Goal: Transaction & Acquisition: Purchase product/service

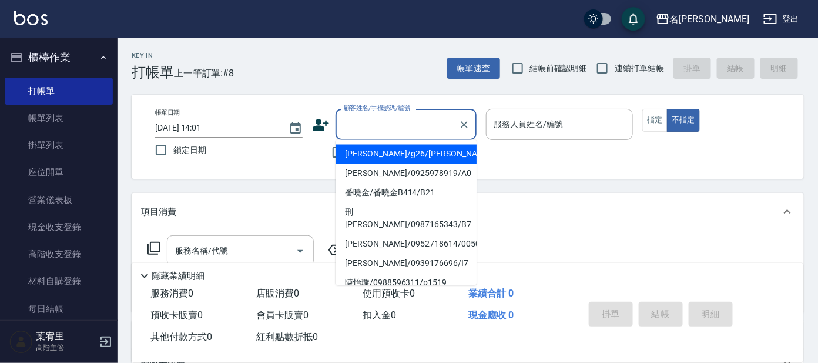
click at [417, 128] on input "顧客姓名/手機號碼/編號" at bounding box center [397, 124] width 113 height 21
drag, startPoint x: 657, startPoint y: 126, endPoint x: 636, endPoint y: 111, distance: 25.3
click at [663, 119] on button "指定" at bounding box center [655, 120] width 25 height 23
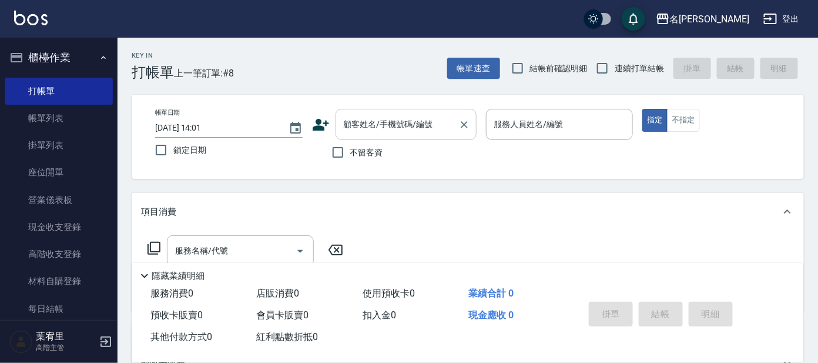
click at [409, 121] on input "顧客姓名/手機號碼/編號" at bounding box center [397, 124] width 113 height 21
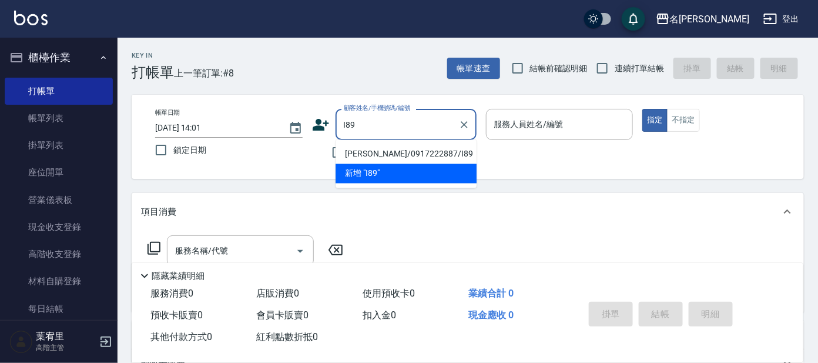
click at [406, 150] on li "[PERSON_NAME]/0917222887/I89" at bounding box center [406, 154] width 141 height 19
type input "[PERSON_NAME]/0917222887/I89"
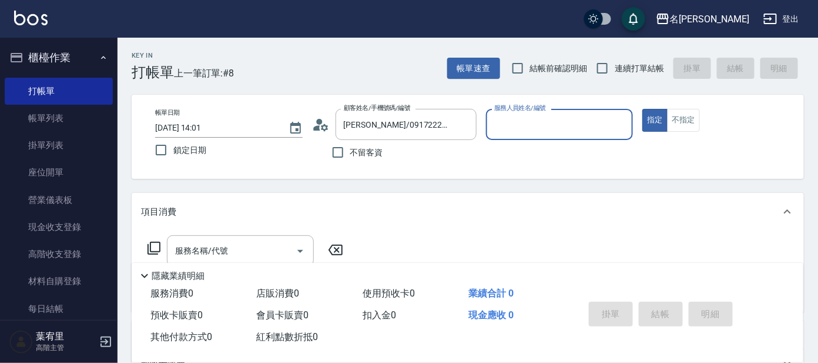
type input "Ada-9"
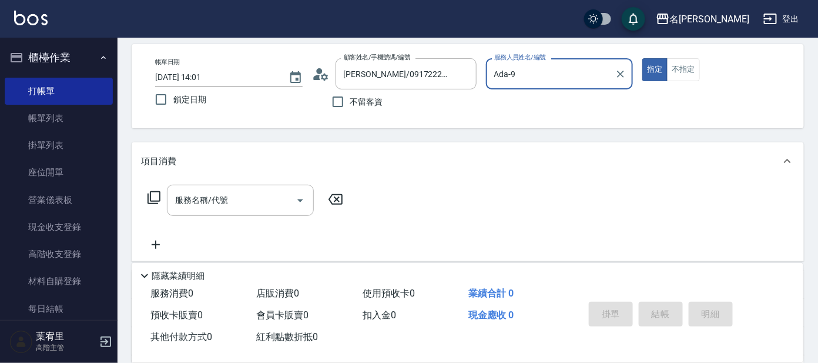
scroll to position [73, 0]
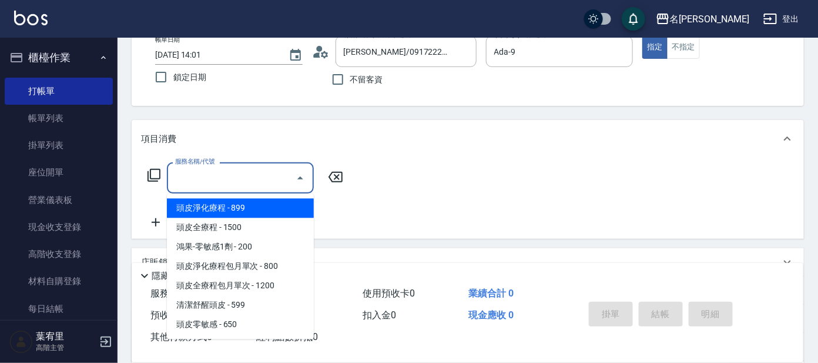
click at [206, 170] on div "服務名稱/代號 服務名稱/代號" at bounding box center [240, 177] width 147 height 31
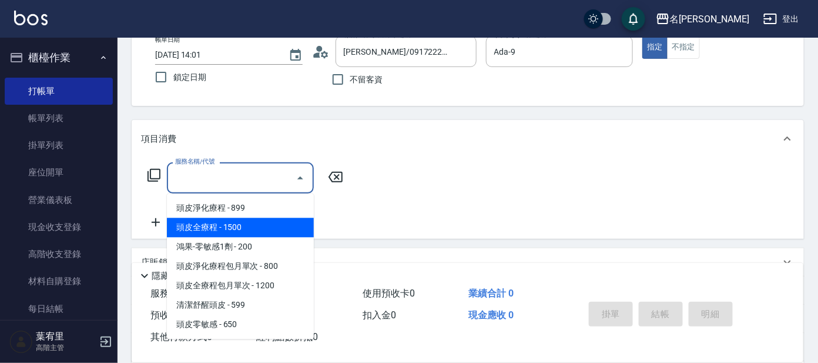
click at [219, 232] on span "頭皮全療程 - 1500" at bounding box center [240, 227] width 147 height 19
type input "頭皮全療程(102)"
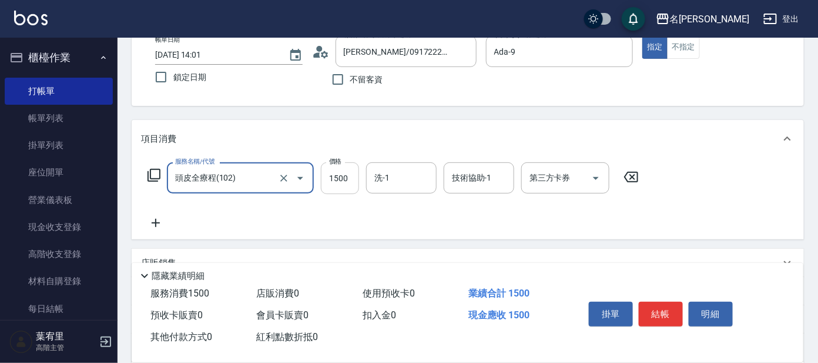
click at [344, 180] on input "1500" at bounding box center [340, 178] width 38 height 32
type input "1299"
click at [389, 169] on input "洗-1" at bounding box center [402, 178] width 60 height 21
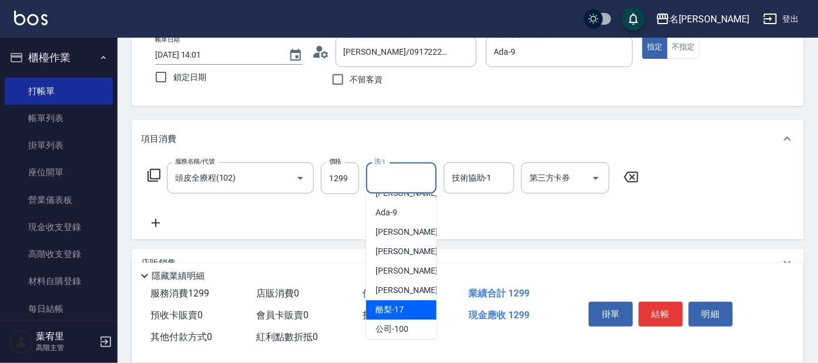
drag, startPoint x: 404, startPoint y: 309, endPoint x: 408, endPoint y: 303, distance: 6.9
click at [408, 303] on div "酪梨 -17" at bounding box center [401, 309] width 71 height 19
type input "酪梨-17"
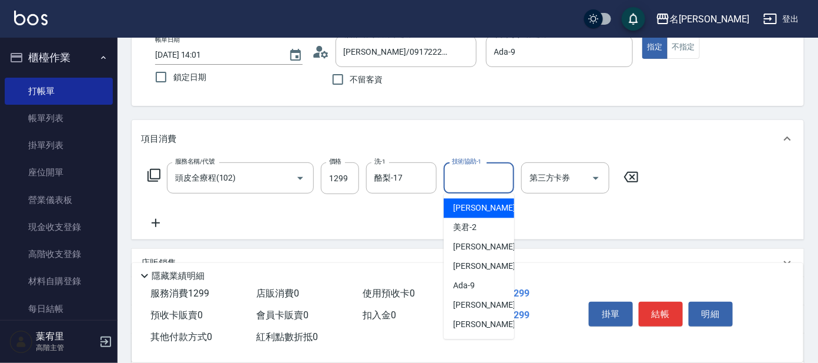
click at [491, 179] on input "技術協助-1" at bounding box center [479, 178] width 60 height 21
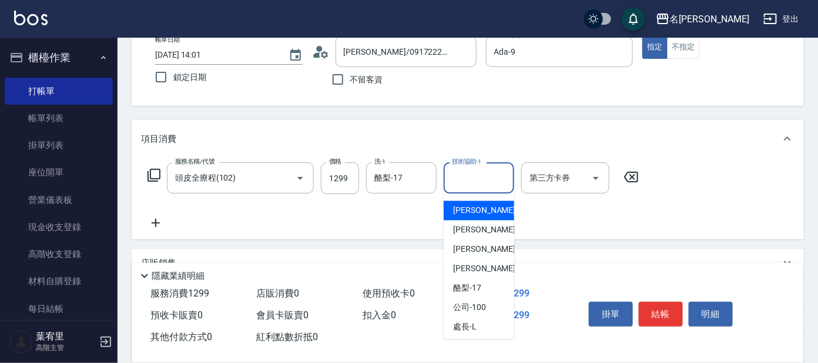
scroll to position [97, 0]
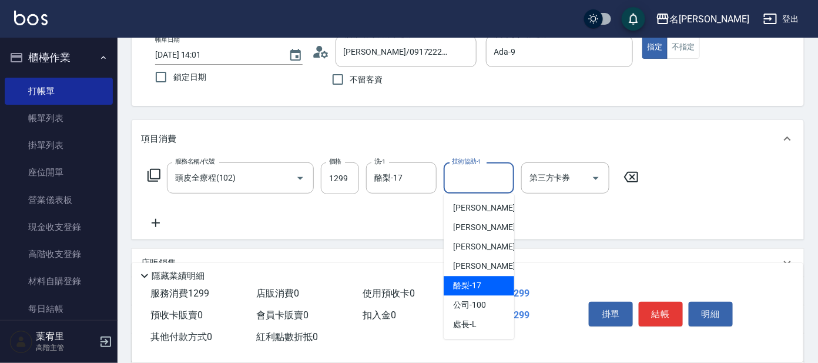
click at [486, 277] on div "酪梨 -17" at bounding box center [479, 285] width 71 height 19
type input "酪梨-17"
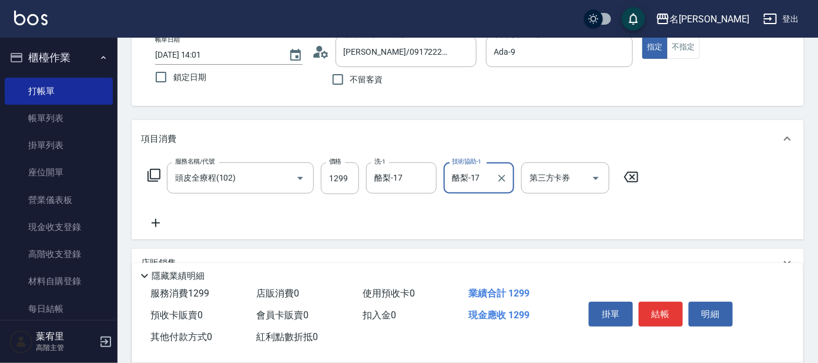
scroll to position [146, 0]
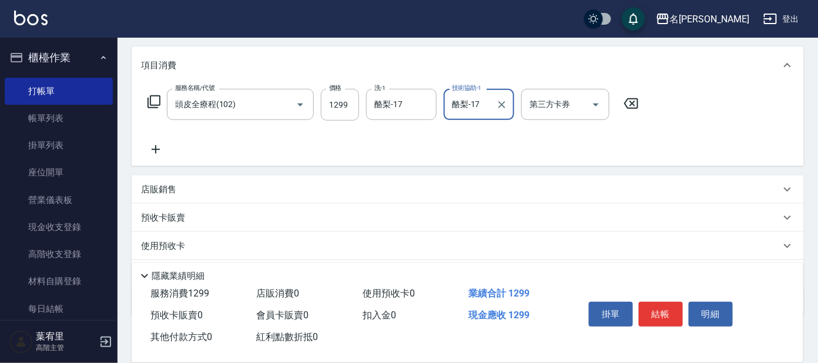
click at [631, 289] on div "掛單 結帳 明細" at bounding box center [679, 315] width 219 height 65
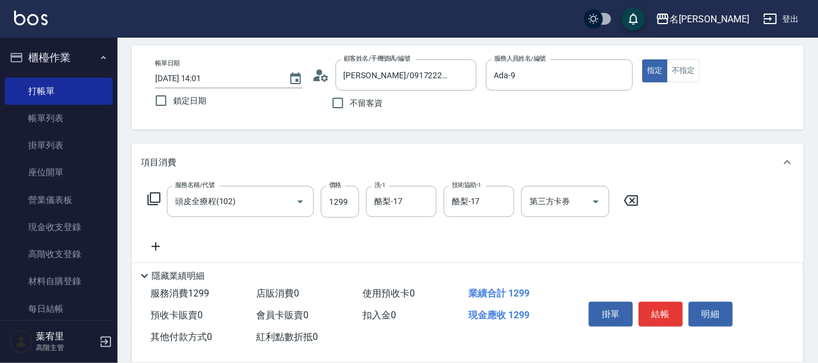
scroll to position [73, 0]
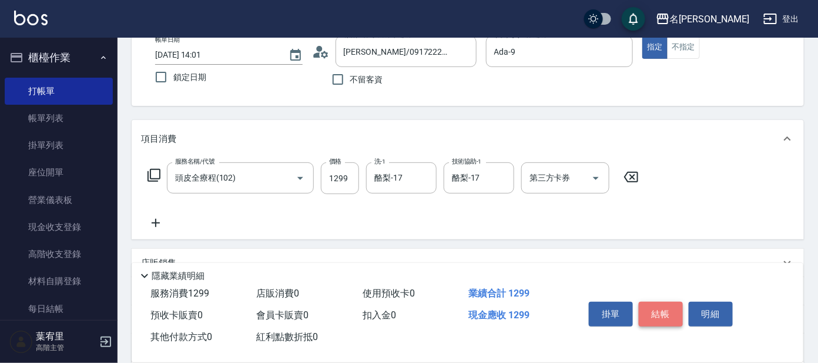
click at [674, 307] on button "結帳" at bounding box center [661, 314] width 44 height 25
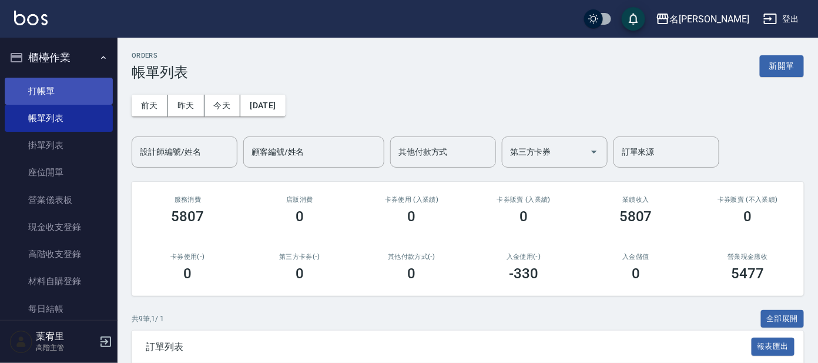
click at [52, 86] on link "打帳單" at bounding box center [59, 91] width 108 height 27
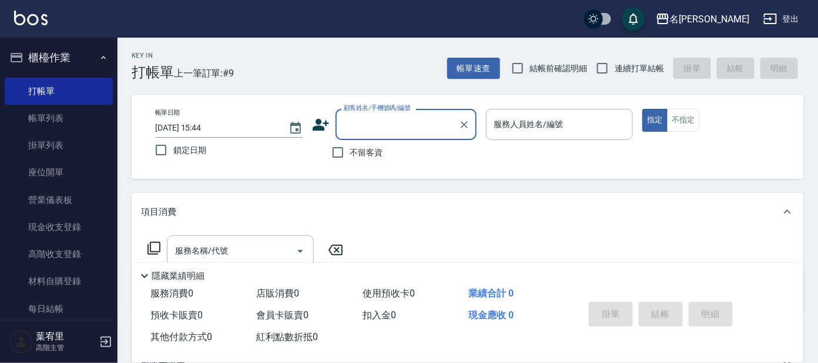
click at [387, 122] on input "顧客姓名/手機號碼/編號" at bounding box center [397, 124] width 113 height 21
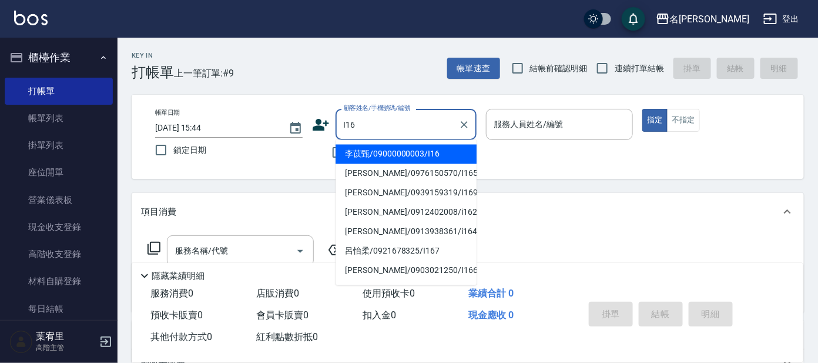
click at [443, 148] on li "李苡甄/09000000003/I16" at bounding box center [406, 154] width 141 height 19
type input "李苡甄/09000000003/I16"
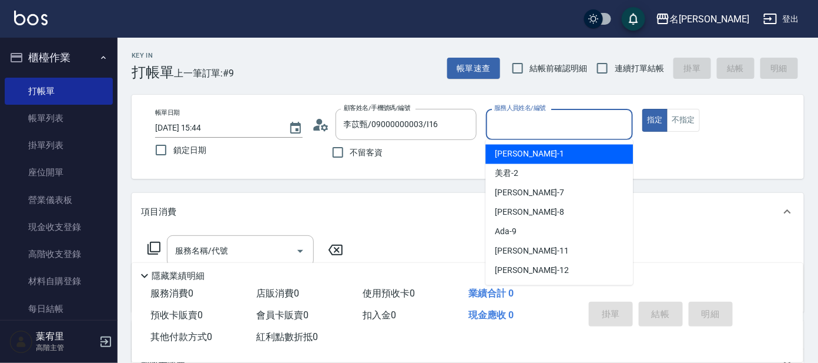
click at [531, 131] on input "服務人員姓名/編號" at bounding box center [559, 124] width 137 height 21
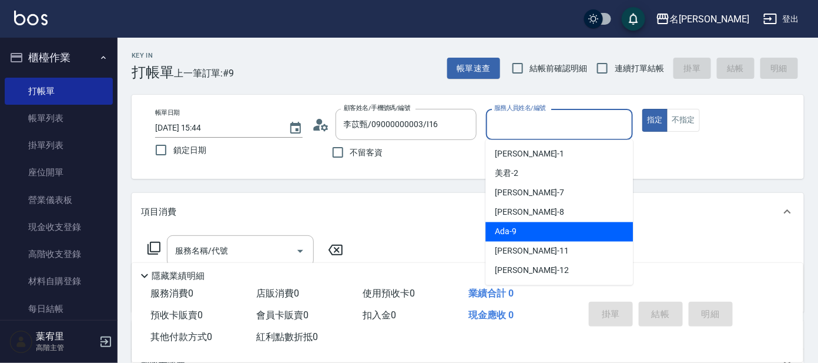
click at [553, 226] on div "Ada -9" at bounding box center [560, 231] width 148 height 19
type input "Ada-9"
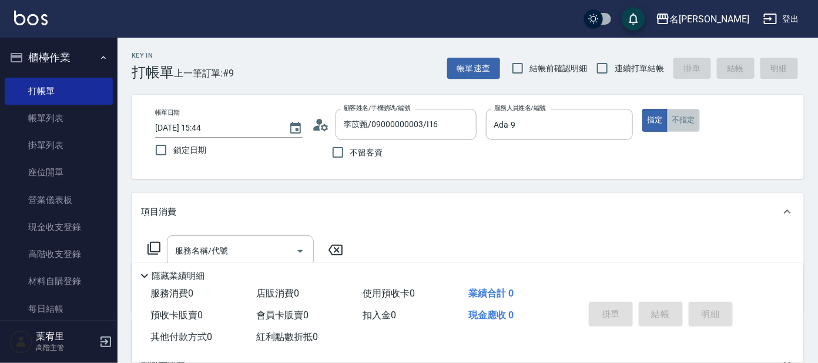
click at [686, 118] on button "不指定" at bounding box center [683, 120] width 33 height 23
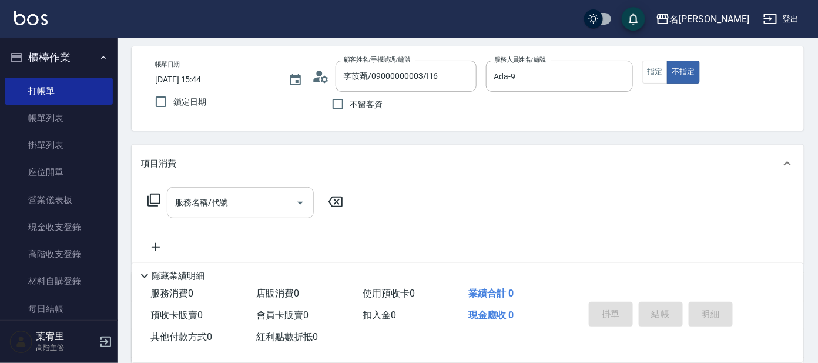
scroll to position [73, 0]
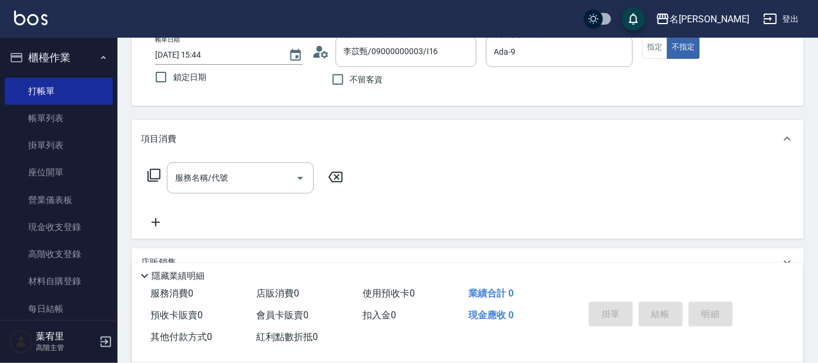
click at [158, 166] on div "服務名稱/代號 服務名稱/代號" at bounding box center [245, 177] width 209 height 31
click at [163, 170] on div "服務名稱/代號 服務名稱/代號" at bounding box center [245, 177] width 209 height 31
click at [148, 170] on icon at bounding box center [154, 175] width 13 height 13
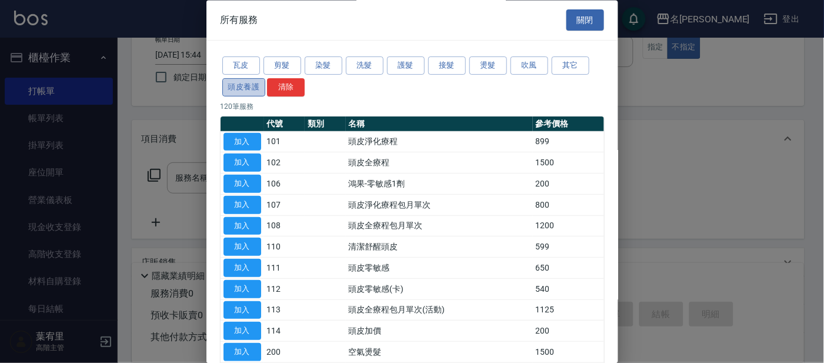
click at [242, 90] on button "頭皮養護" at bounding box center [244, 87] width 44 height 18
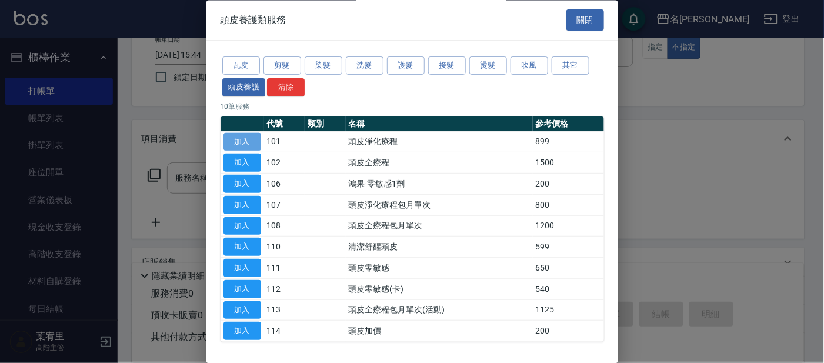
click at [251, 141] on button "加入" at bounding box center [242, 142] width 38 height 18
type input "頭皮淨化療程(101)"
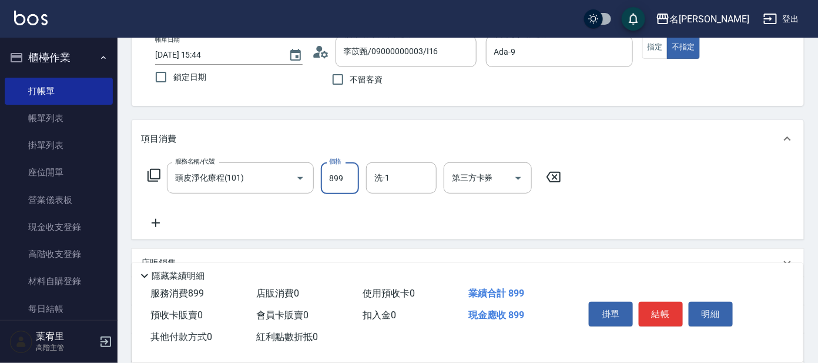
click at [353, 179] on input "899" at bounding box center [340, 178] width 38 height 32
click at [400, 165] on div "洗-1" at bounding box center [401, 177] width 71 height 31
type input "799"
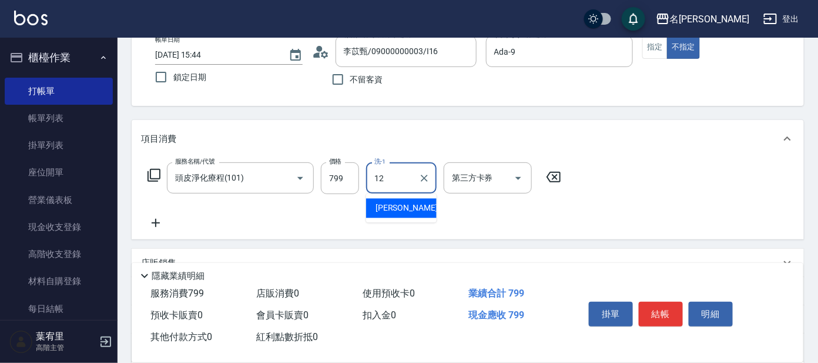
click at [397, 200] on div "云潔 -12" at bounding box center [401, 208] width 71 height 19
type input "云潔-12"
click at [153, 173] on icon at bounding box center [154, 175] width 14 height 14
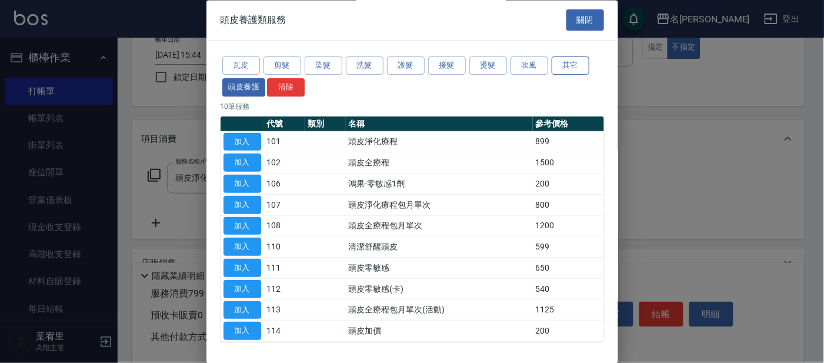
click at [562, 64] on button "其它" at bounding box center [570, 66] width 38 height 18
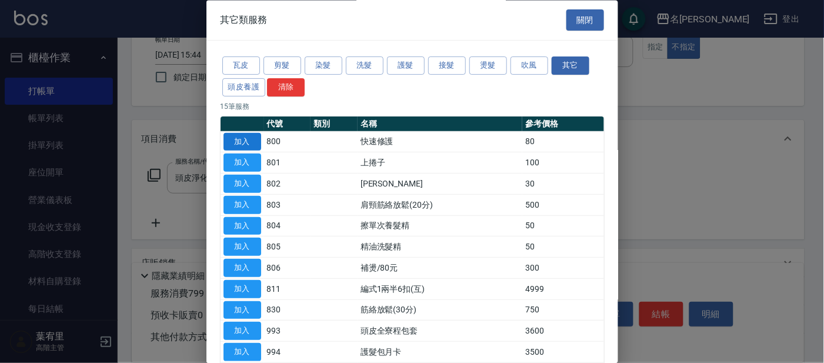
click at [247, 141] on button "加入" at bounding box center [242, 142] width 38 height 18
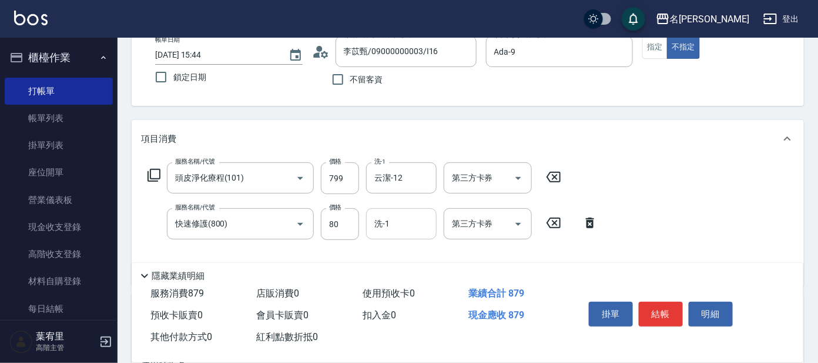
click at [424, 222] on input "洗-1" at bounding box center [402, 223] width 60 height 21
click at [410, 245] on div "云潔 -12" at bounding box center [401, 253] width 71 height 19
type input "云潔-12"
click at [660, 313] on button "結帳" at bounding box center [661, 314] width 44 height 25
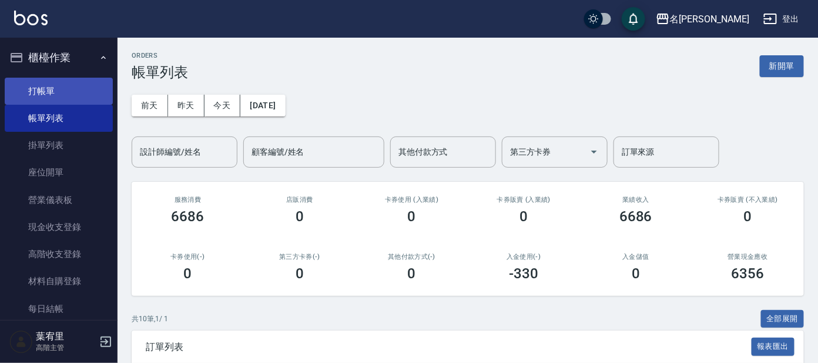
click at [49, 92] on link "打帳單" at bounding box center [59, 91] width 108 height 27
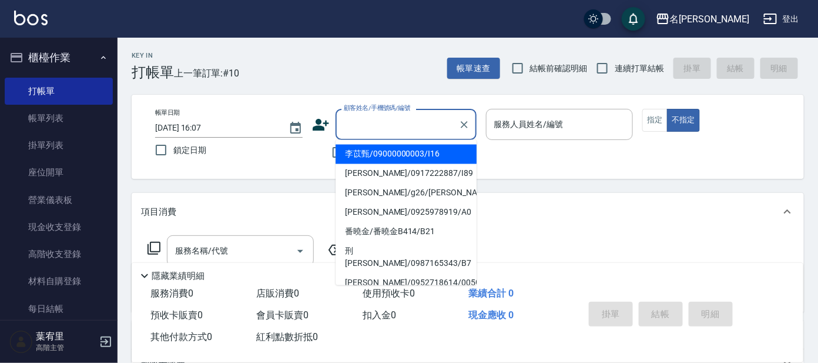
click at [416, 122] on input "顧客姓名/手機號碼/編號" at bounding box center [397, 124] width 113 height 21
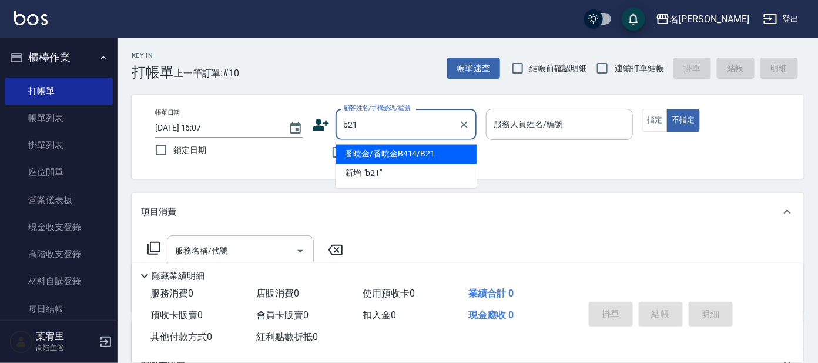
type input "番曉金/番曉金B414/B21"
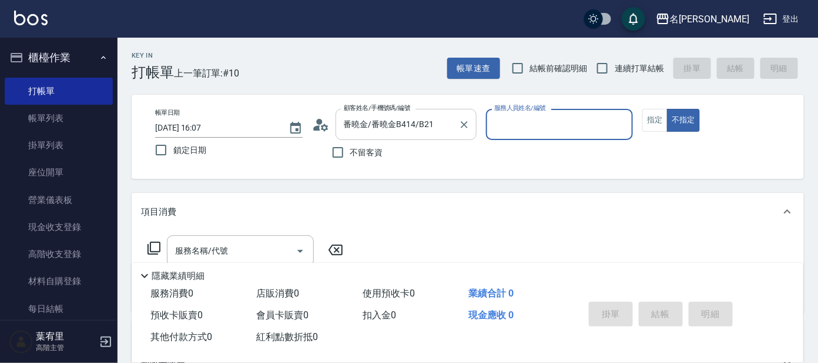
type input "美君-2"
drag, startPoint x: 660, startPoint y: 116, endPoint x: 653, endPoint y: 113, distance: 7.4
click at [657, 115] on button "指定" at bounding box center [655, 120] width 25 height 23
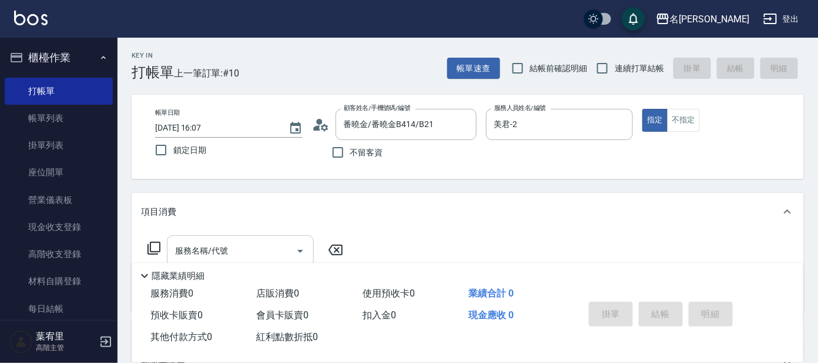
click at [210, 245] on input "服務名稱/代號" at bounding box center [231, 250] width 119 height 21
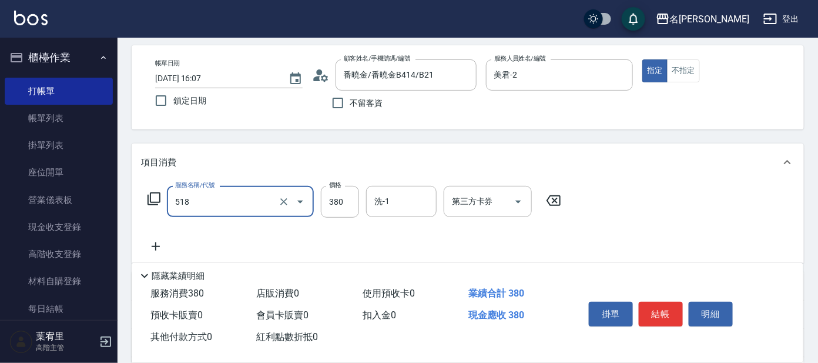
scroll to position [146, 0]
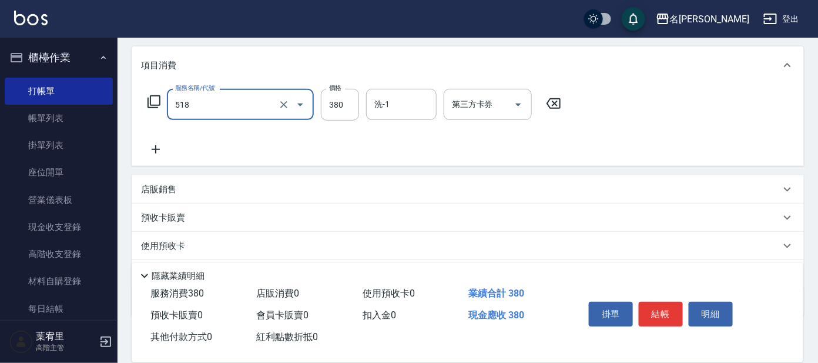
type input "舒壓+洗髮+養髮(518)"
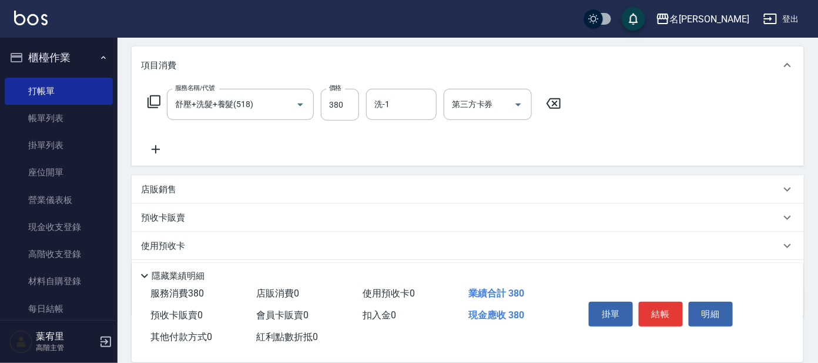
click at [155, 149] on icon at bounding box center [156, 149] width 8 height 8
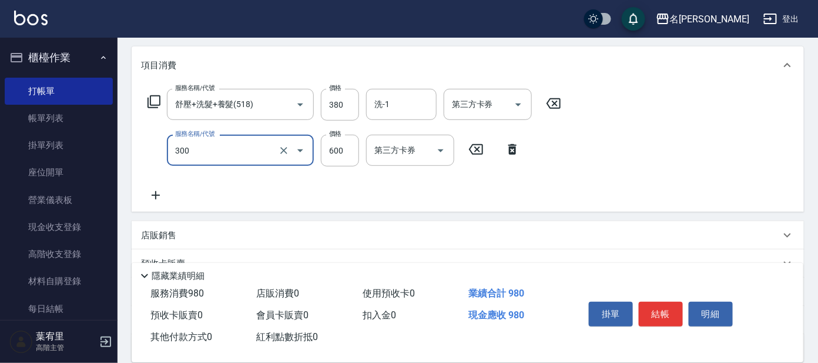
drag, startPoint x: 208, startPoint y: 152, endPoint x: 219, endPoint y: 161, distance: 15.1
click at [208, 153] on input "300" at bounding box center [223, 150] width 103 height 21
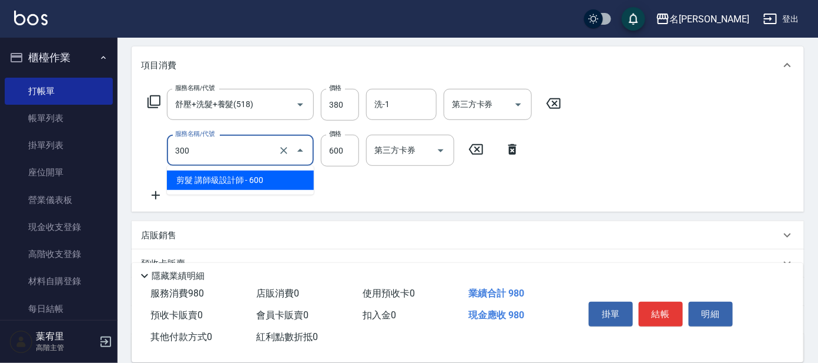
drag, startPoint x: 234, startPoint y: 181, endPoint x: 240, endPoint y: 178, distance: 7.1
click at [234, 180] on span "剪髮 講師級設計師 - 600" at bounding box center [240, 179] width 147 height 19
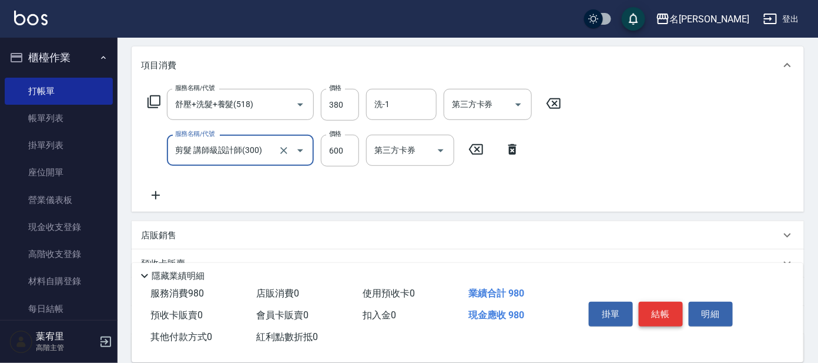
type input "剪髮 講師級設計師(300)"
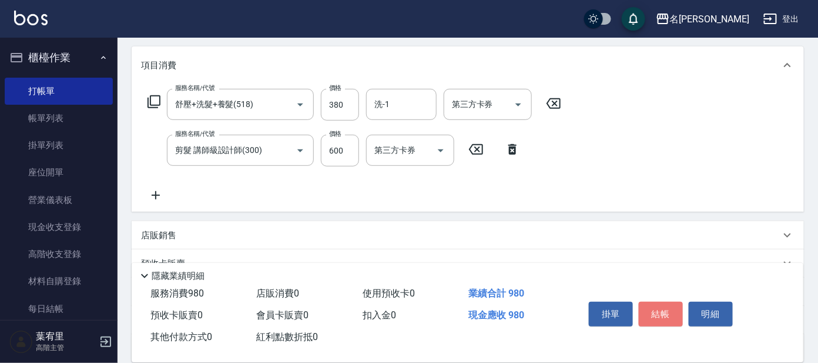
drag, startPoint x: 672, startPoint y: 307, endPoint x: 661, endPoint y: 295, distance: 16.3
click at [668, 303] on button "結帳" at bounding box center [661, 314] width 44 height 25
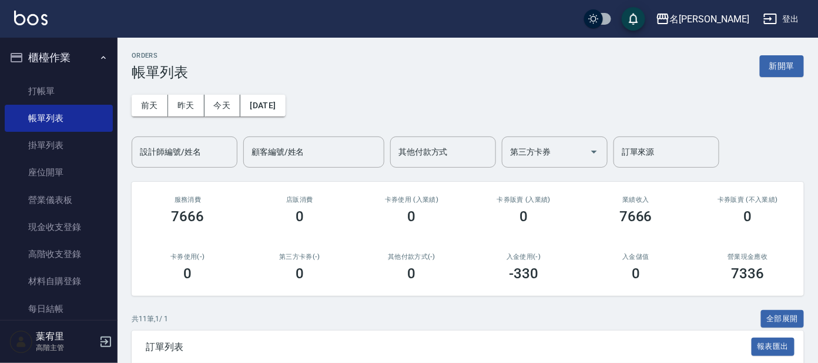
click at [658, 289] on div "入金儲值 0" at bounding box center [636, 267] width 112 height 57
click at [56, 91] on link "打帳單" at bounding box center [59, 91] width 108 height 27
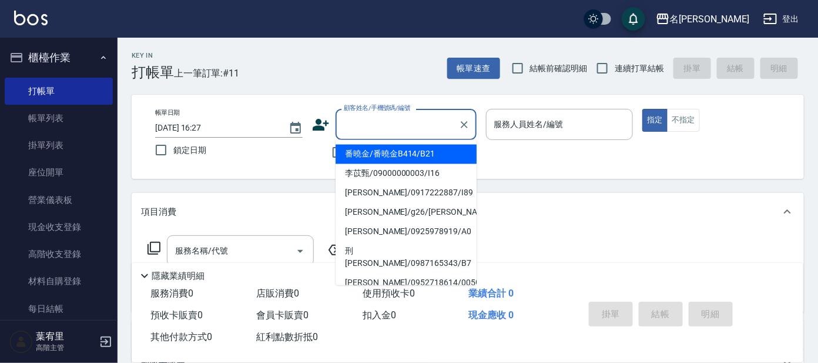
click at [388, 126] on input "顧客姓名/手機號碼/編號" at bounding box center [397, 124] width 113 height 21
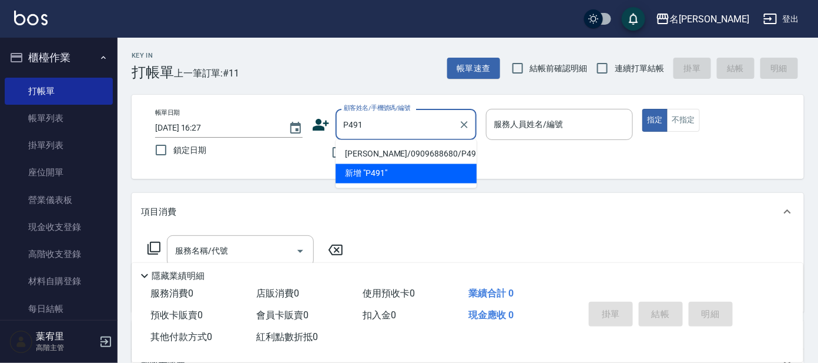
click at [396, 152] on li "[PERSON_NAME]/0909688680/P491" at bounding box center [406, 154] width 141 height 19
type input "[PERSON_NAME]/0909688680/P491"
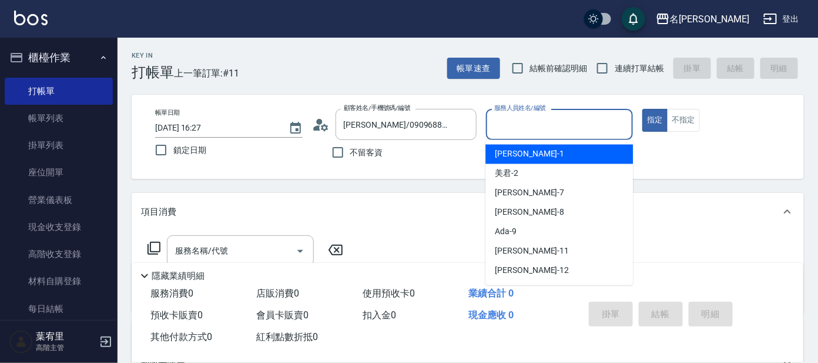
drag, startPoint x: 530, startPoint y: 128, endPoint x: 516, endPoint y: 179, distance: 53.1
click at [531, 133] on input "服務人員姓名/編號" at bounding box center [559, 124] width 137 height 21
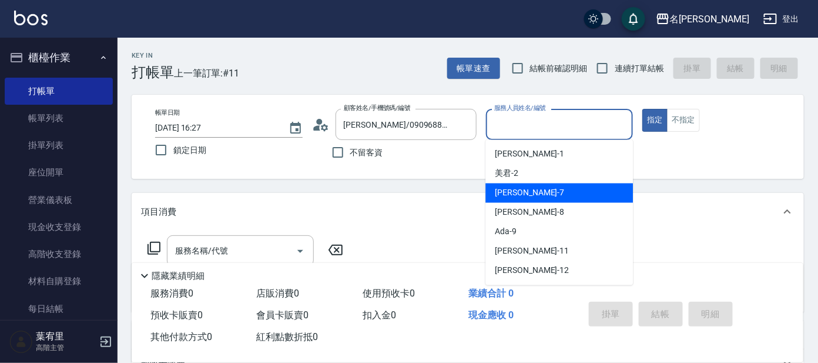
click at [496, 188] on span "[PERSON_NAME] -7" at bounding box center [529, 193] width 69 height 12
type input "[PERSON_NAME]-7"
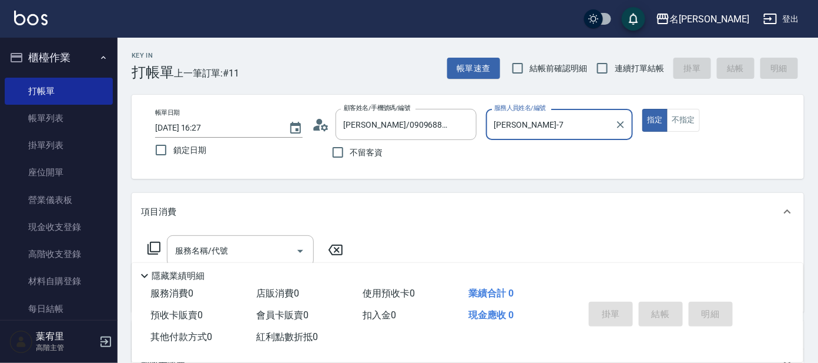
click at [151, 243] on icon at bounding box center [154, 248] width 14 height 14
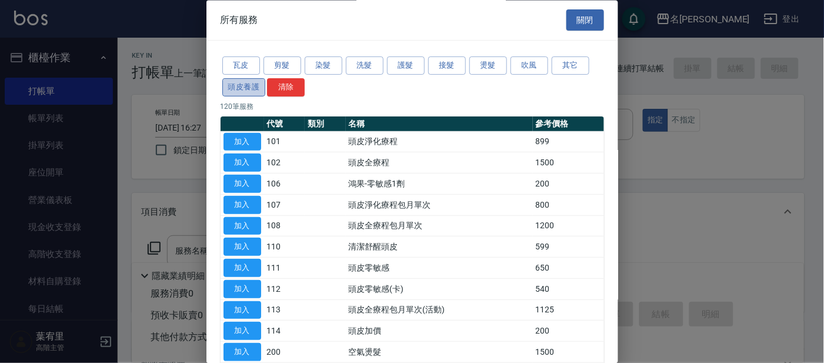
click at [247, 92] on button "頭皮養護" at bounding box center [244, 87] width 44 height 18
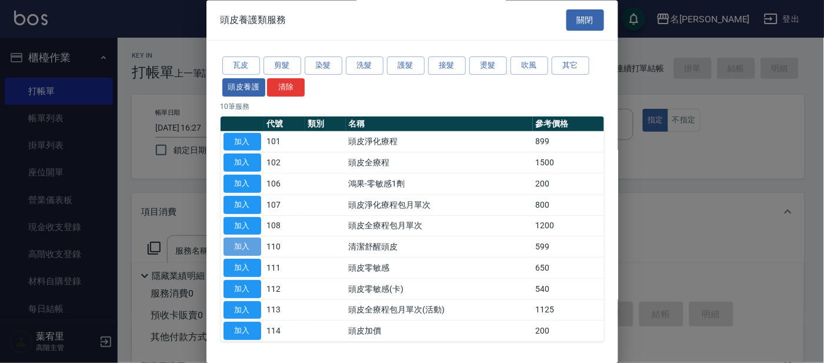
click at [235, 245] on button "加入" at bounding box center [242, 247] width 38 height 18
type input "清潔舒醒頭皮(110)"
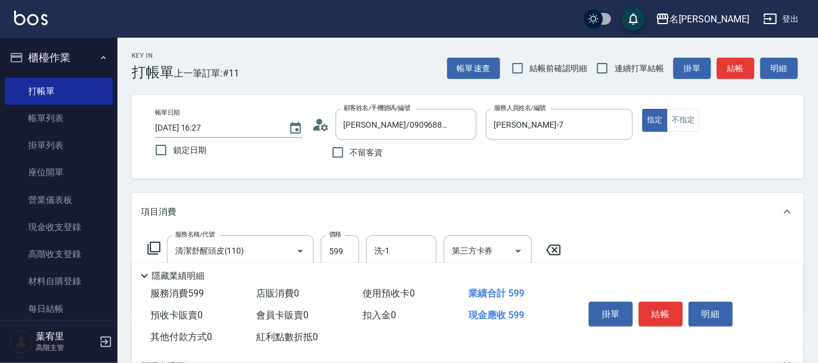
click at [158, 241] on icon at bounding box center [154, 248] width 14 height 14
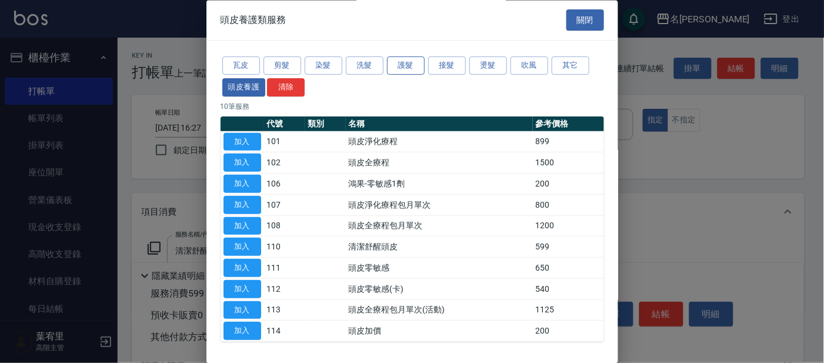
click at [395, 66] on button "護髮" at bounding box center [406, 66] width 38 height 18
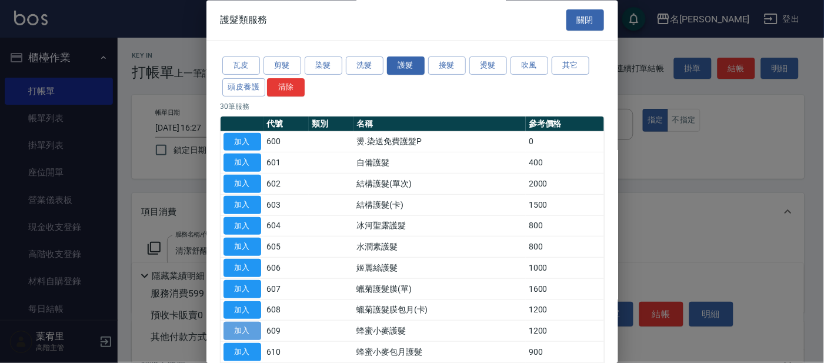
click at [244, 326] on button "加入" at bounding box center [242, 331] width 38 height 18
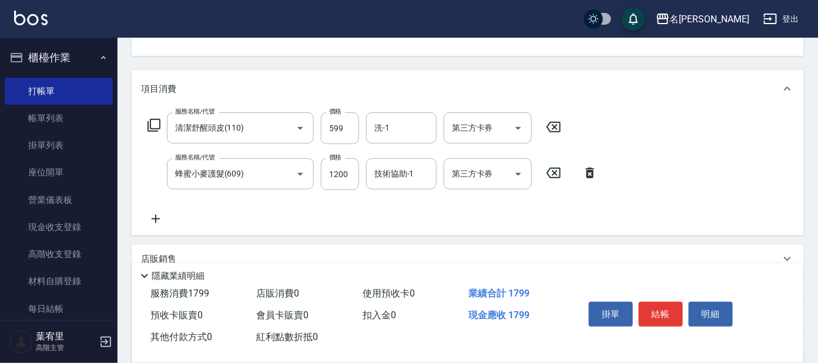
scroll to position [121, 0]
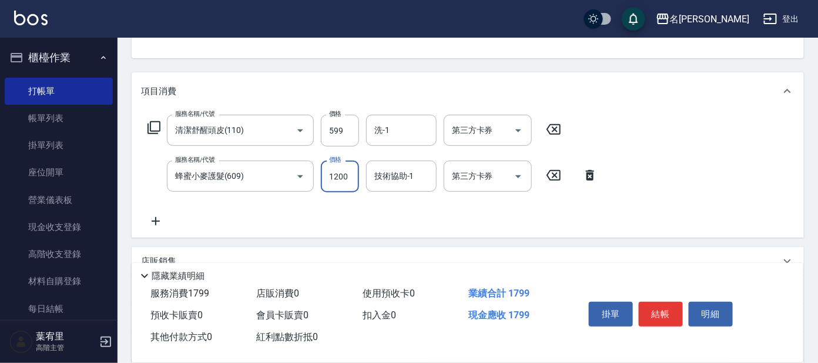
click at [347, 179] on input "1200" at bounding box center [340, 176] width 38 height 32
type input "1000"
click at [155, 126] on icon at bounding box center [154, 128] width 14 height 14
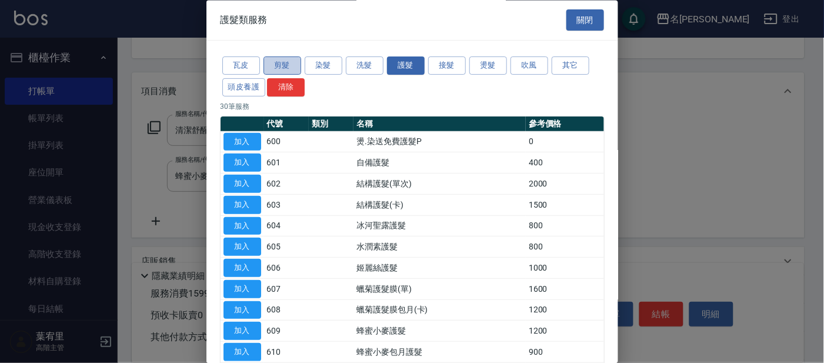
click at [283, 63] on button "剪髮" at bounding box center [282, 66] width 38 height 18
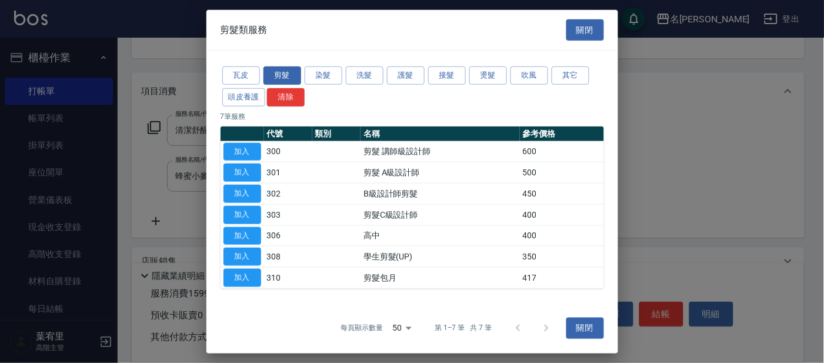
click at [219, 195] on div "瓦皮 剪髮 染髮 洗髮 護髮 接髮 燙髮 吹風 其它 頭皮養護 清除 7 筆服務 代號 類別 名稱 參考價格 加入 300 剪髮 講師級設計師 600 加入 …" at bounding box center [411, 177] width 411 height 252
click at [239, 190] on button "加入" at bounding box center [242, 194] width 38 height 18
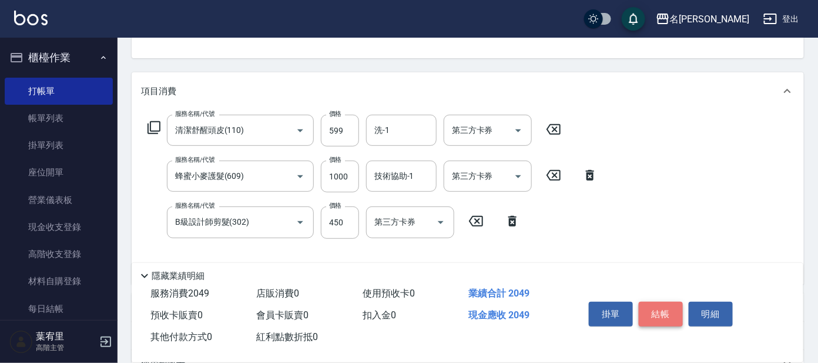
click at [664, 313] on button "結帳" at bounding box center [661, 314] width 44 height 25
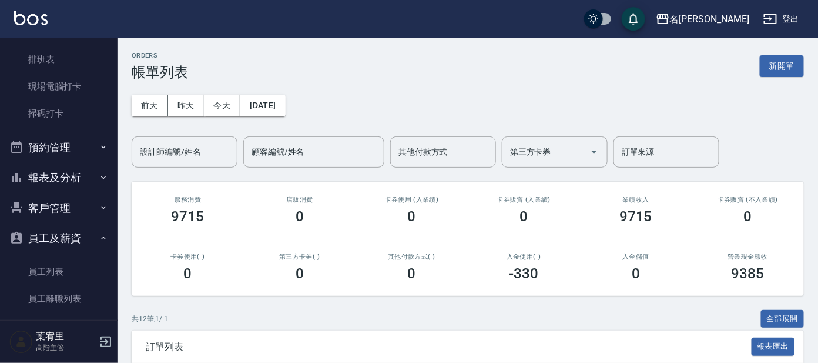
scroll to position [269, 0]
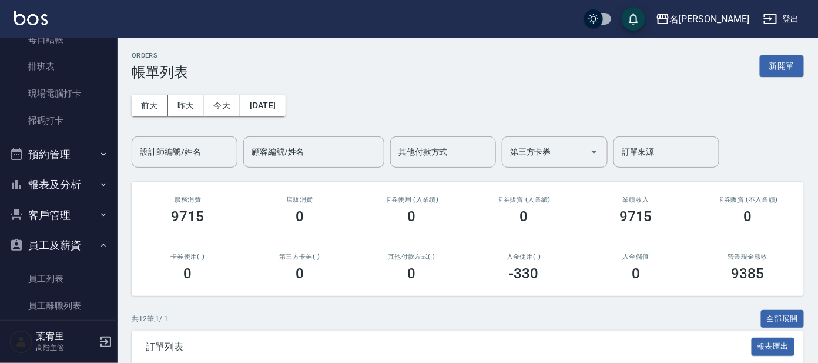
click at [52, 184] on button "報表及分析" at bounding box center [59, 184] width 108 height 31
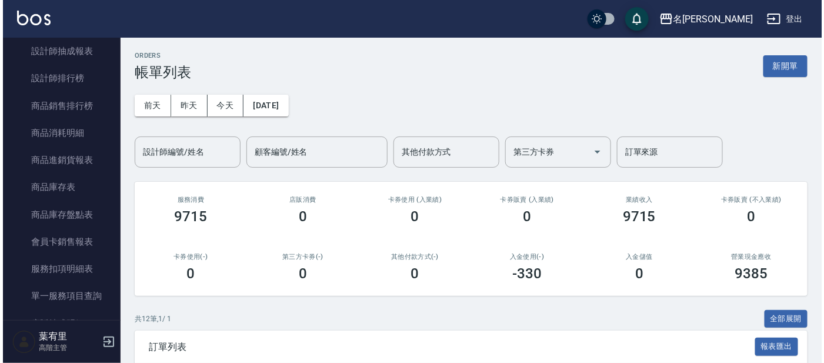
scroll to position [899, 0]
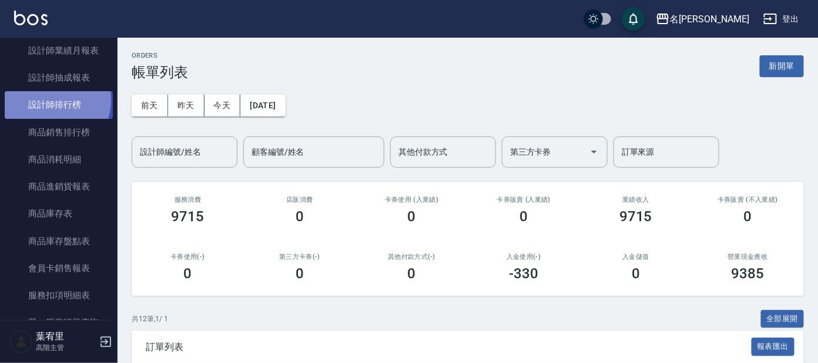
click at [44, 98] on link "設計師排行榜" at bounding box center [59, 104] width 108 height 27
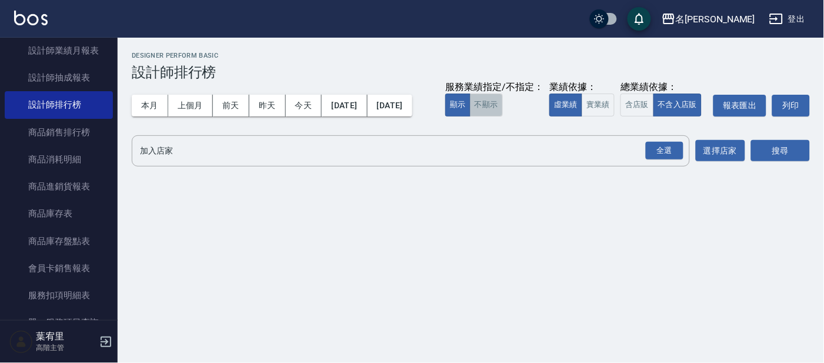
click at [470, 116] on button "不顯示" at bounding box center [486, 104] width 33 height 23
drag, startPoint x: 282, startPoint y: 134, endPoint x: 309, endPoint y: 133, distance: 26.5
click at [581, 116] on button "實業績" at bounding box center [597, 104] width 33 height 23
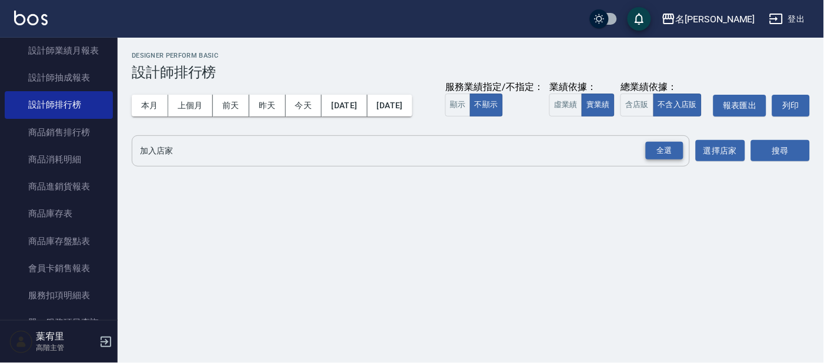
click at [656, 160] on div "全選" at bounding box center [664, 151] width 38 height 18
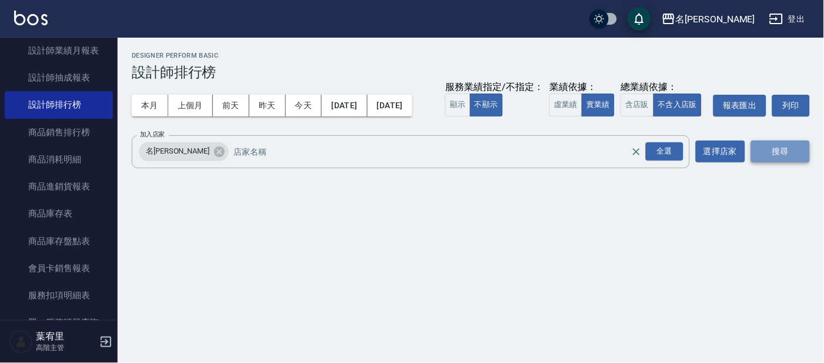
click at [773, 162] on button "搜尋" at bounding box center [780, 151] width 59 height 22
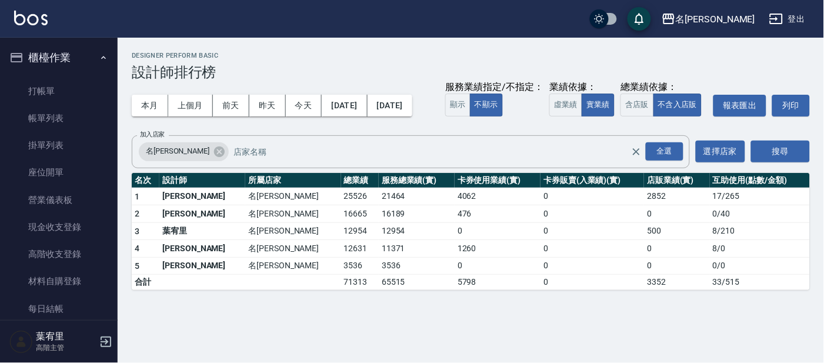
drag, startPoint x: 47, startPoint y: 87, endPoint x: 49, endPoint y: 76, distance: 10.8
click at [48, 87] on link "打帳單" at bounding box center [59, 91] width 108 height 27
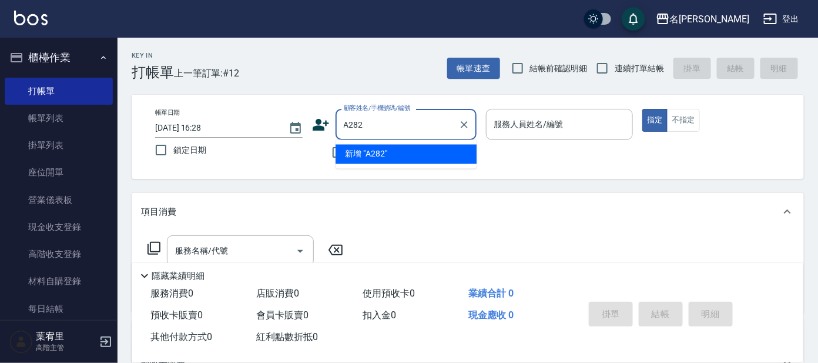
type input "A282"
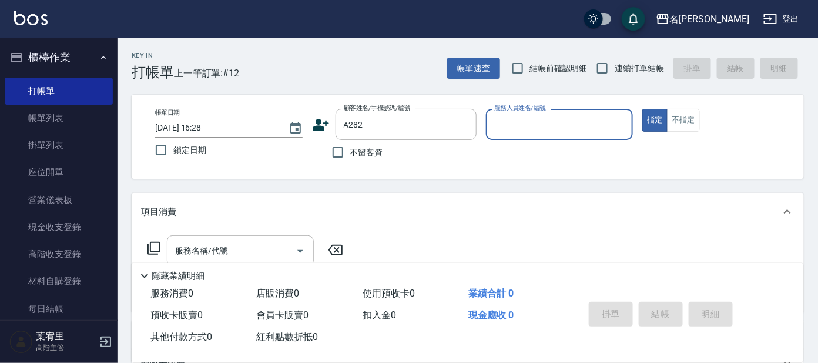
click at [643, 109] on button "指定" at bounding box center [655, 120] width 25 height 23
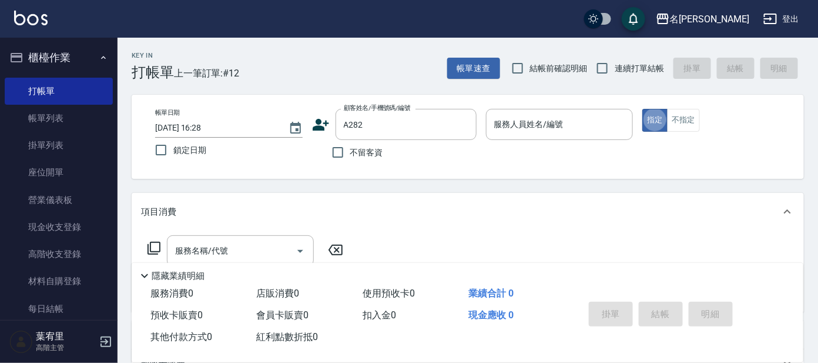
type button "true"
type input "[PERSON_NAME]/0975776693/A282"
type input "[PERSON_NAME]-1"
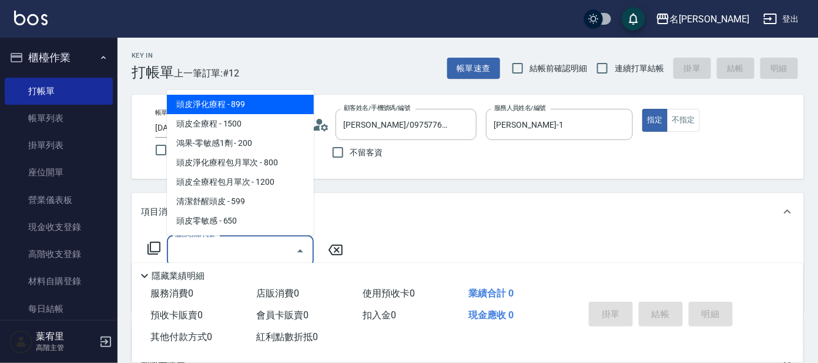
click at [223, 252] on input "服務名稱/代號" at bounding box center [231, 250] width 119 height 21
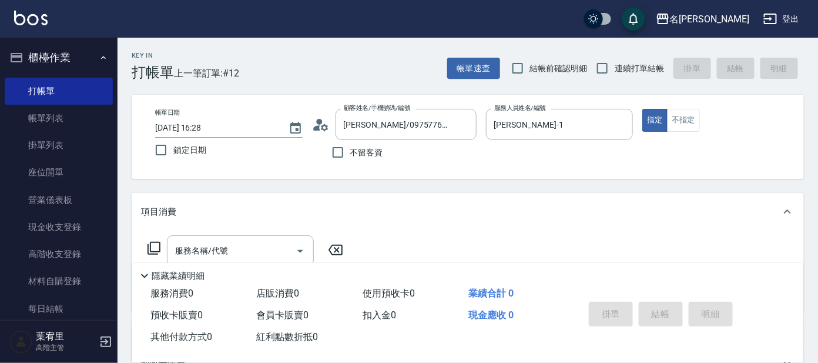
click at [151, 249] on icon at bounding box center [154, 248] width 14 height 14
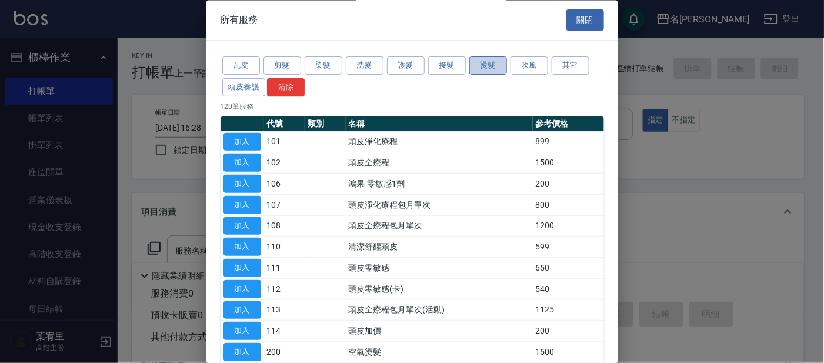
click at [487, 66] on button "燙髮" at bounding box center [488, 66] width 38 height 18
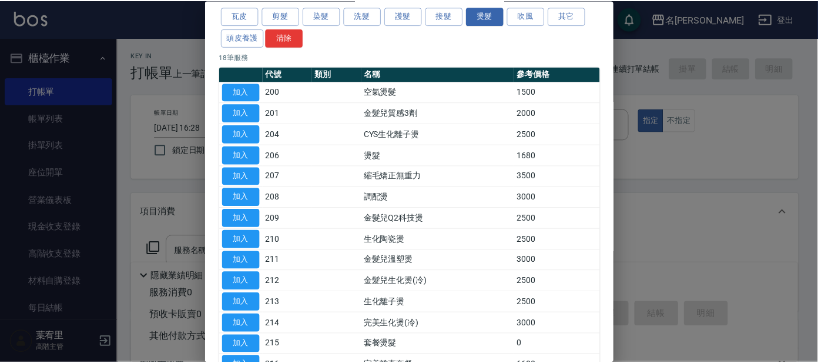
scroll to position [73, 0]
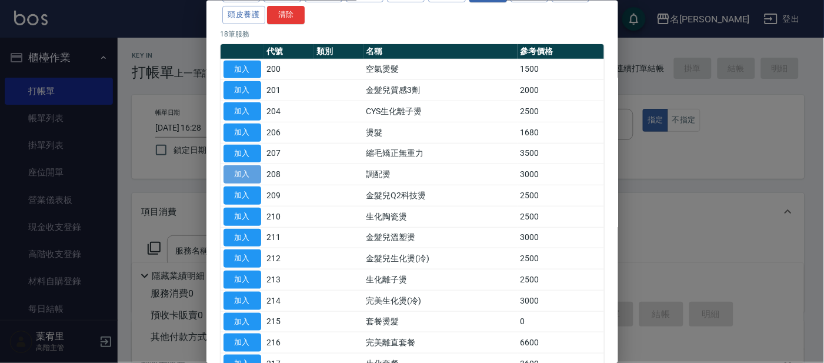
click at [248, 173] on button "加入" at bounding box center [242, 174] width 38 height 18
type input "調配燙(208)"
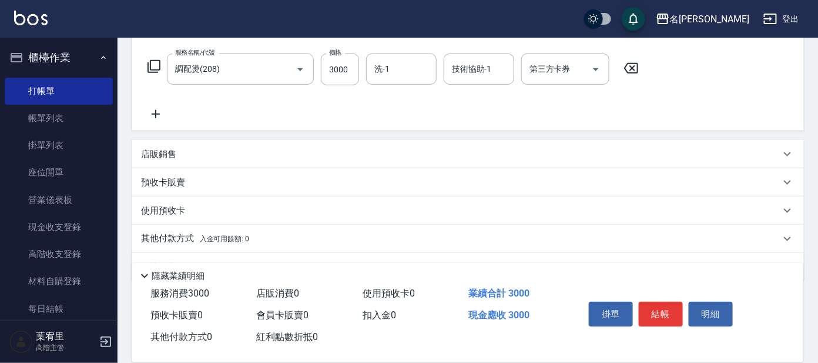
scroll to position [210, 0]
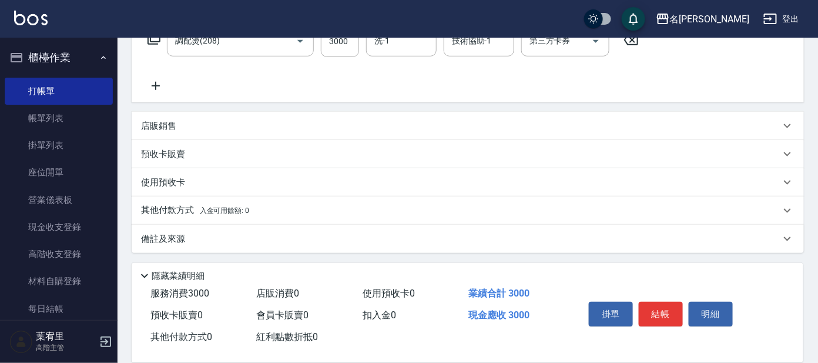
click at [157, 41] on div "名留大龍 登出 櫃檯作業 打帳單 帳單列表 掛單列表 座位開單 營業儀表板 現金收支登錄 高階收支登錄 材料自購登錄 每日結帳 排班表 現場電腦打卡 掃碼打卡…" at bounding box center [409, 76] width 818 height 573
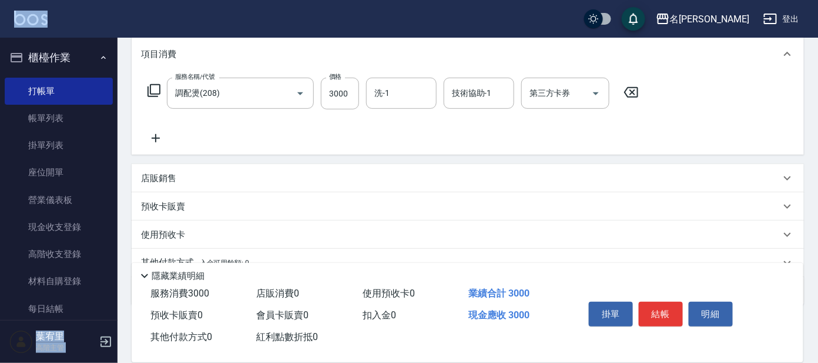
scroll to position [136, 0]
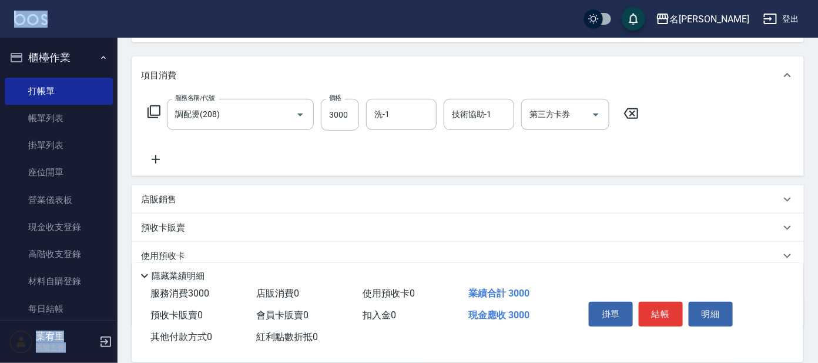
click at [155, 112] on icon at bounding box center [154, 112] width 14 height 14
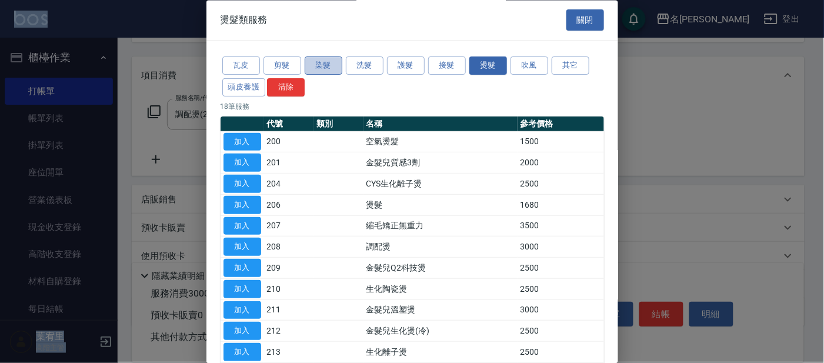
click at [318, 65] on button "染髮" at bounding box center [324, 66] width 38 height 18
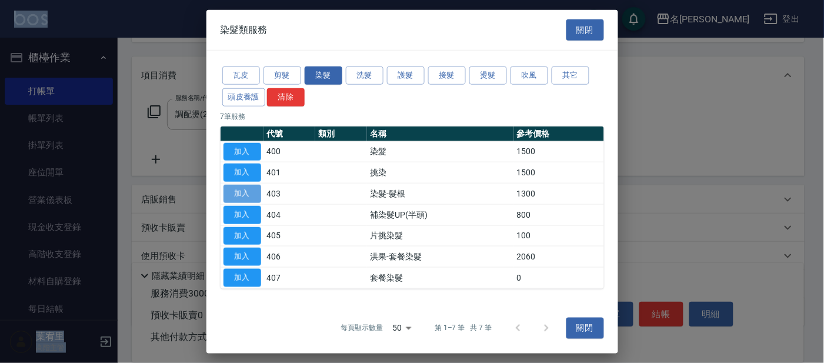
click at [241, 194] on button "加入" at bounding box center [242, 194] width 38 height 18
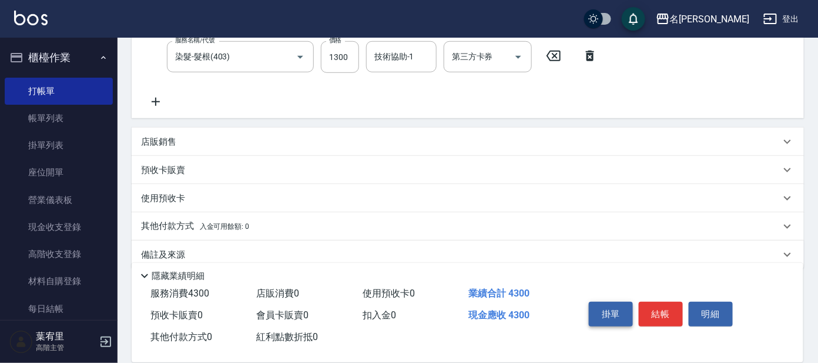
scroll to position [255, 0]
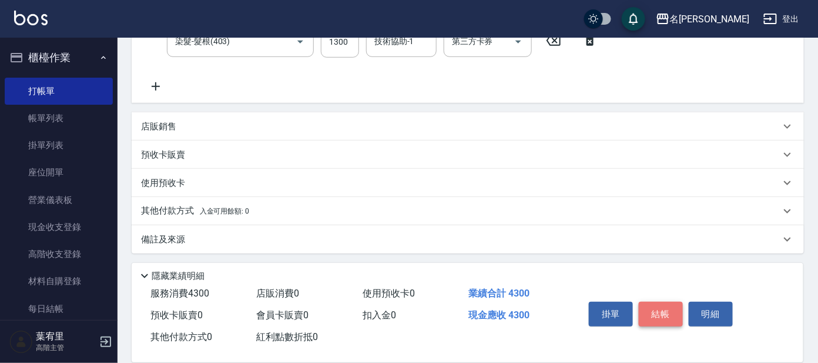
click at [660, 309] on button "結帳" at bounding box center [661, 314] width 44 height 25
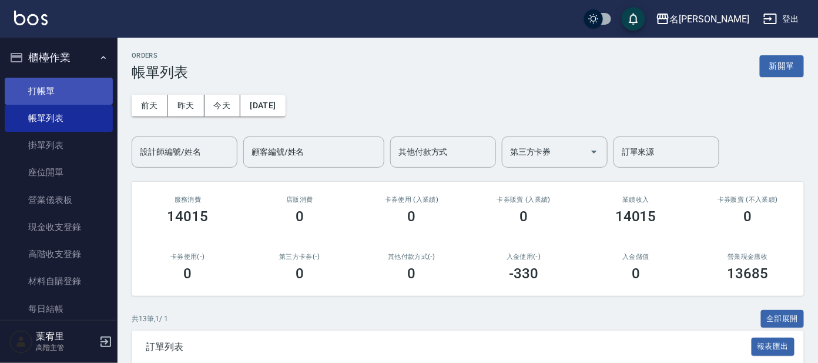
click at [56, 95] on link "打帳單" at bounding box center [59, 91] width 108 height 27
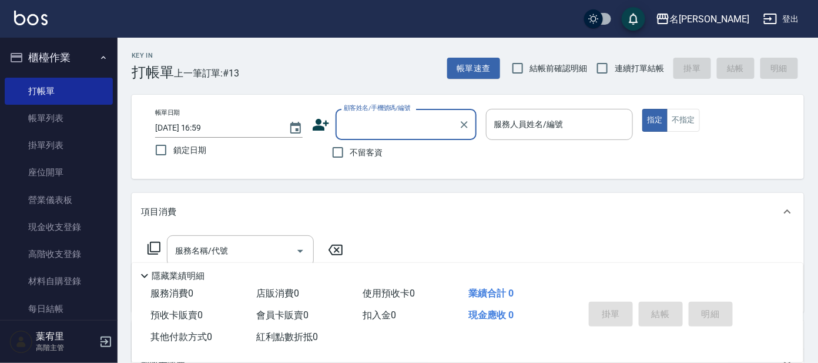
click at [418, 127] on input "顧客姓名/手機號碼/編號" at bounding box center [397, 124] width 113 height 21
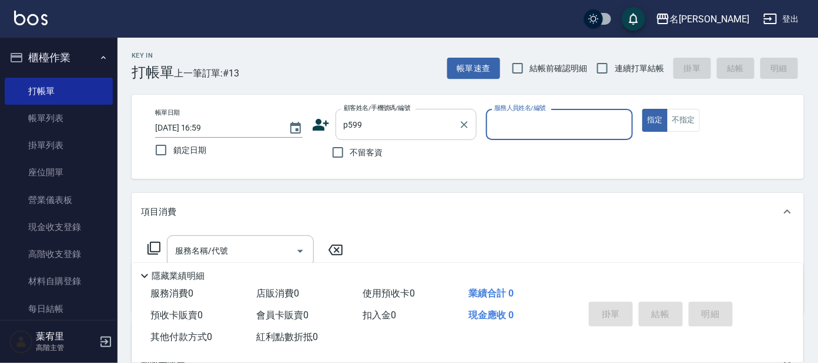
drag, startPoint x: 394, startPoint y: 111, endPoint x: 387, endPoint y: 133, distance: 22.9
click at [391, 113] on div "顧客姓名/手機號碼/編號 p599 顧客姓名/手機號碼/編號" at bounding box center [406, 124] width 141 height 31
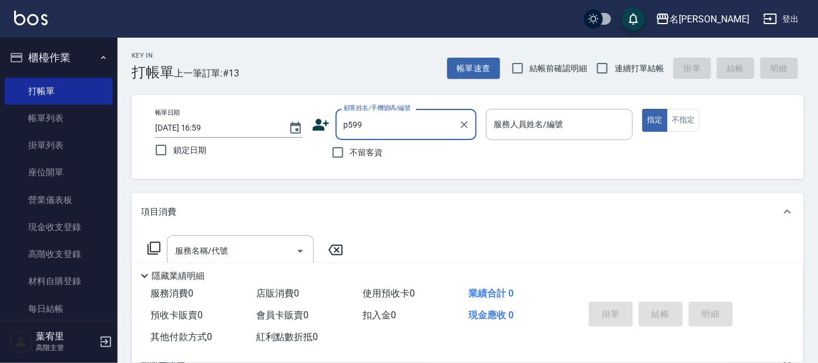
click at [396, 129] on input "p599" at bounding box center [397, 124] width 113 height 21
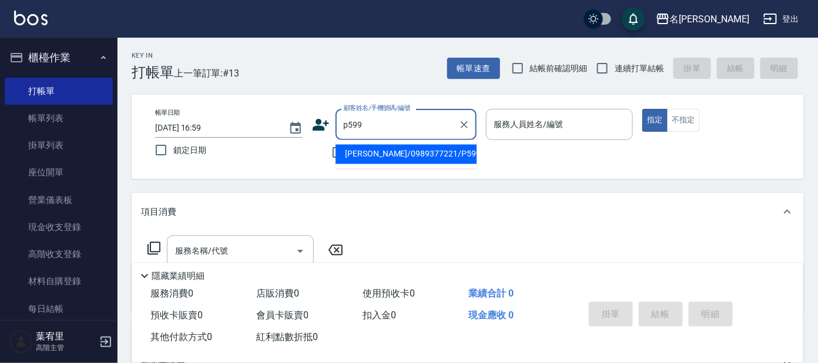
click at [390, 152] on li "[PERSON_NAME]/0989377221/P599" at bounding box center [406, 154] width 141 height 19
type input "[PERSON_NAME]/0989377221/P599"
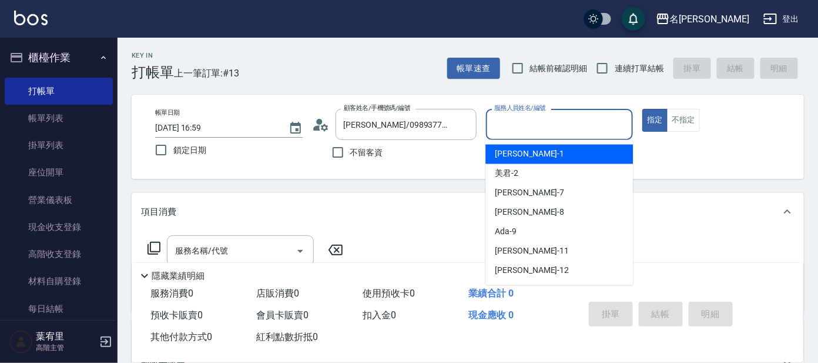
click at [533, 129] on input "服務人員姓名/編號" at bounding box center [559, 124] width 137 height 21
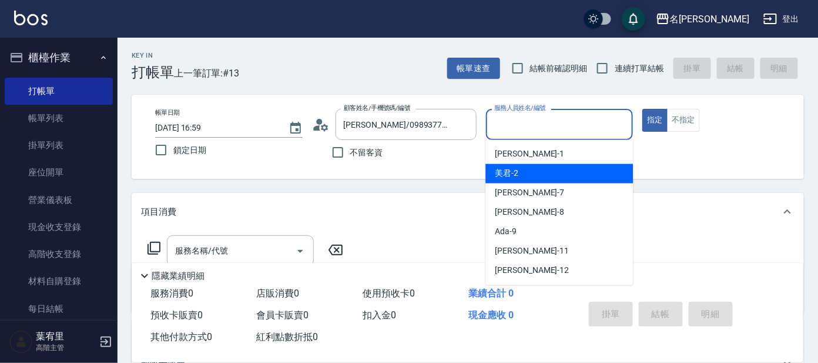
click at [535, 172] on div "美君 -2" at bounding box center [560, 173] width 148 height 19
type input "美君-2"
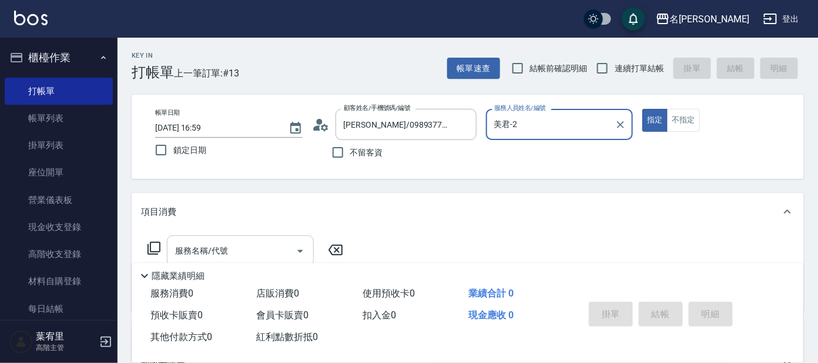
click at [243, 249] on input "服務名稱/代號" at bounding box center [231, 250] width 119 height 21
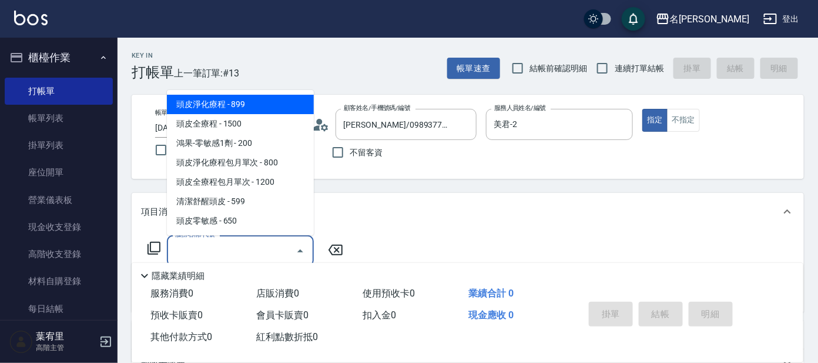
click at [280, 105] on span "頭皮淨化療程 - 899" at bounding box center [240, 104] width 147 height 19
type input "頭皮淨化療程(101)"
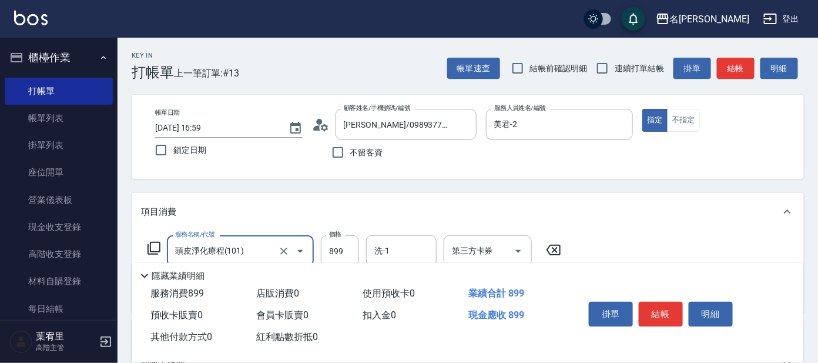
drag, startPoint x: 339, startPoint y: 247, endPoint x: 339, endPoint y: 235, distance: 12.9
click at [339, 247] on input "899" at bounding box center [340, 251] width 38 height 32
type input "799"
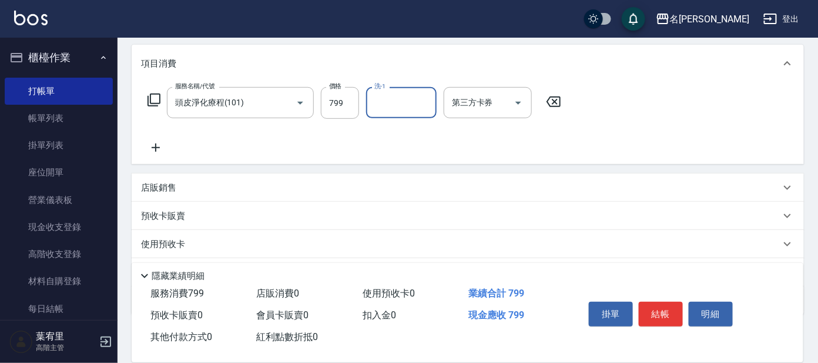
scroll to position [210, 0]
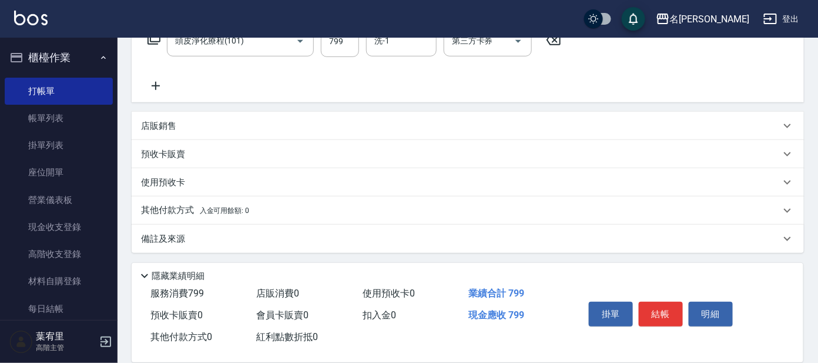
click at [163, 87] on icon at bounding box center [155, 86] width 29 height 14
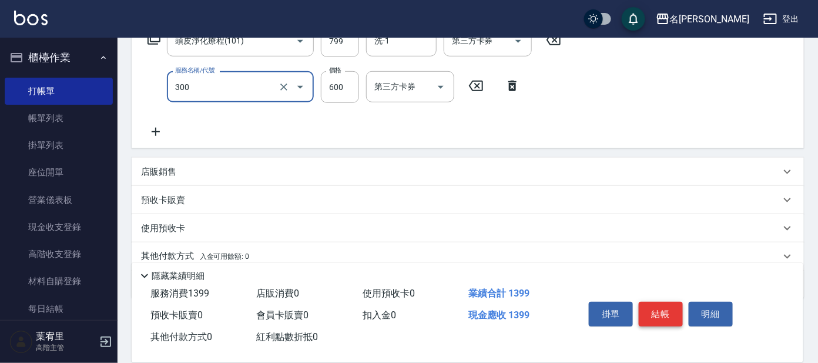
type input "剪髮 講師級設計師(300)"
drag, startPoint x: 664, startPoint y: 306, endPoint x: 658, endPoint y: 303, distance: 6.6
click at [660, 305] on button "結帳" at bounding box center [661, 314] width 44 height 25
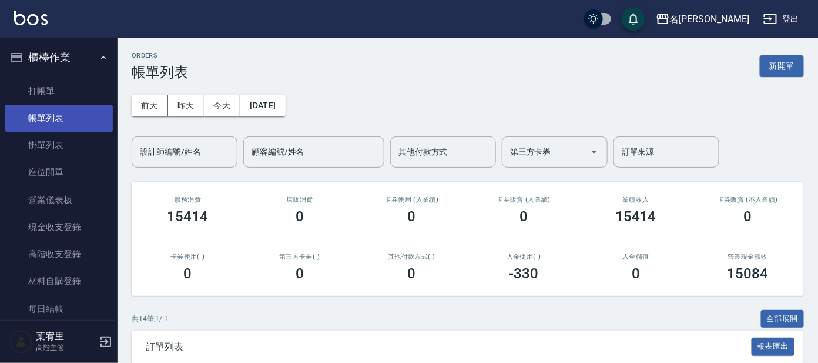
click at [58, 112] on link "帳單列表" at bounding box center [59, 118] width 108 height 27
click at [185, 152] on input "設計師編號/姓名" at bounding box center [184, 152] width 95 height 21
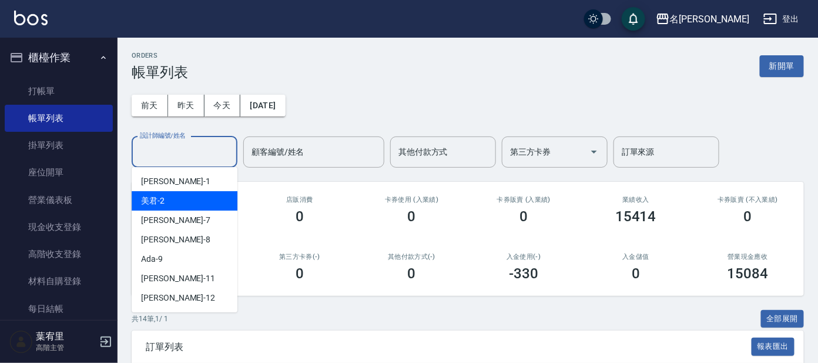
click at [182, 192] on div "美君 -2" at bounding box center [185, 200] width 106 height 19
type input "美君-2"
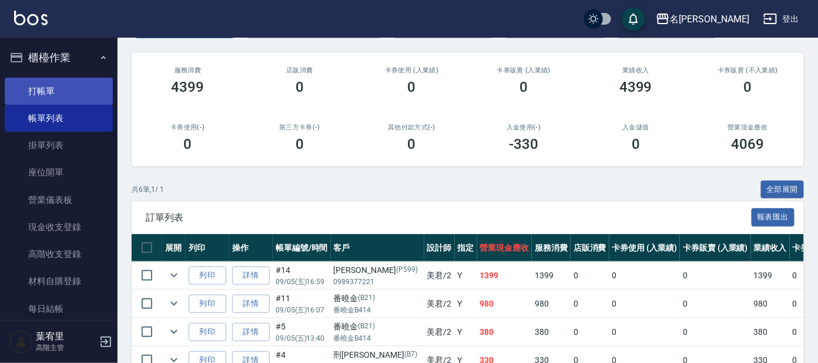
scroll to position [106, 0]
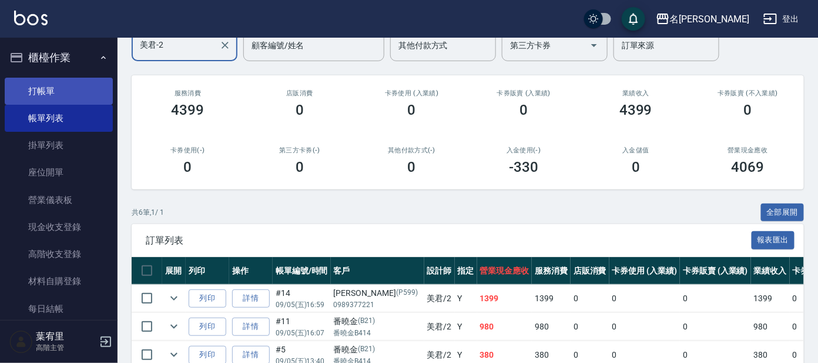
click at [75, 93] on link "打帳單" at bounding box center [59, 91] width 108 height 27
